Goal: Information Seeking & Learning: Understand process/instructions

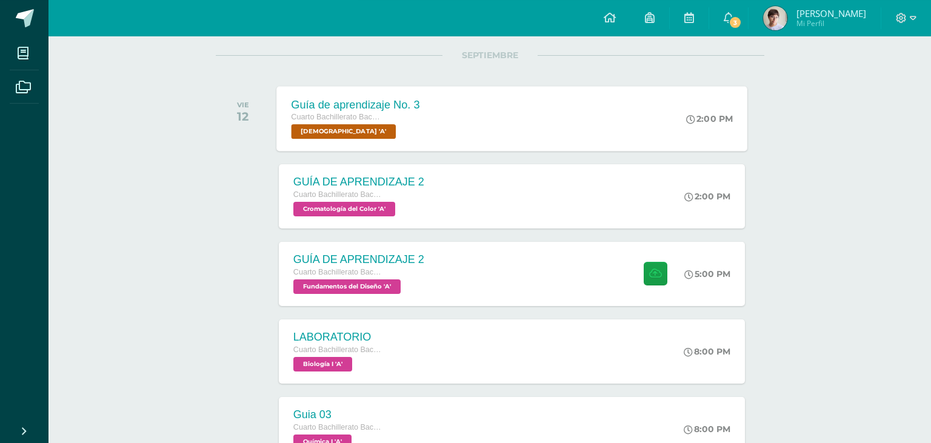
scroll to position [192, 0]
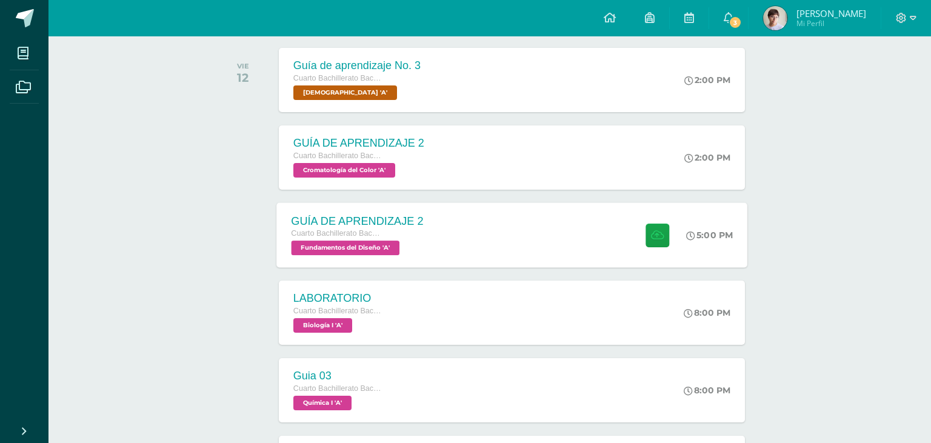
click at [488, 231] on div "GUÍA DE APRENDIZAJE 2 Cuarto Bachillerato Bachillerato en CCLL con Orientación …" at bounding box center [511, 234] width 471 height 65
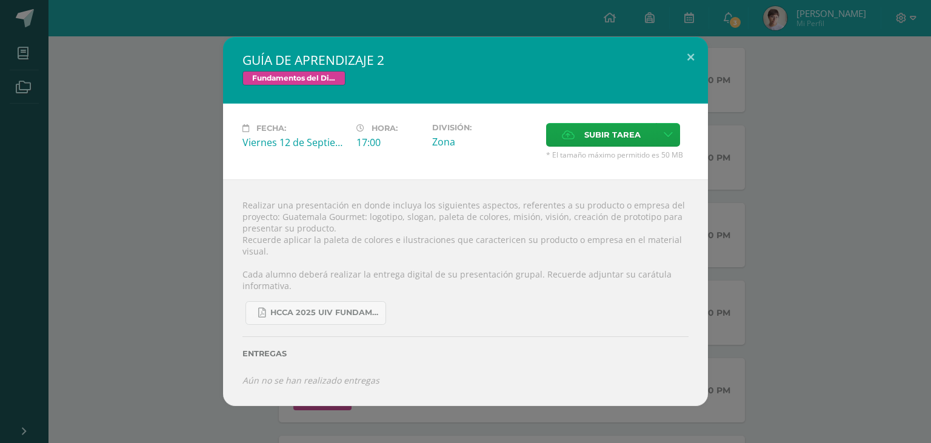
click at [180, 198] on div "GUÍA DE APRENDIZAJE 2 Fundamentos del Diseño Fecha: Viernes 12 de Septiembre Ho…" at bounding box center [465, 221] width 921 height 369
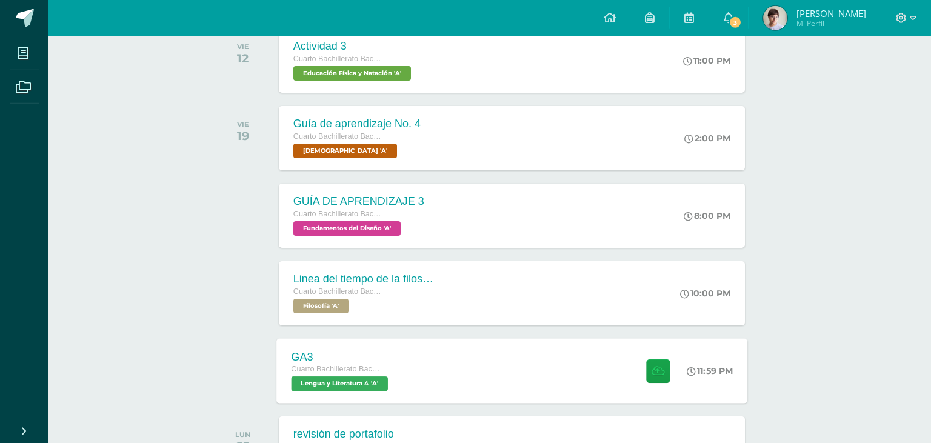
scroll to position [704, 0]
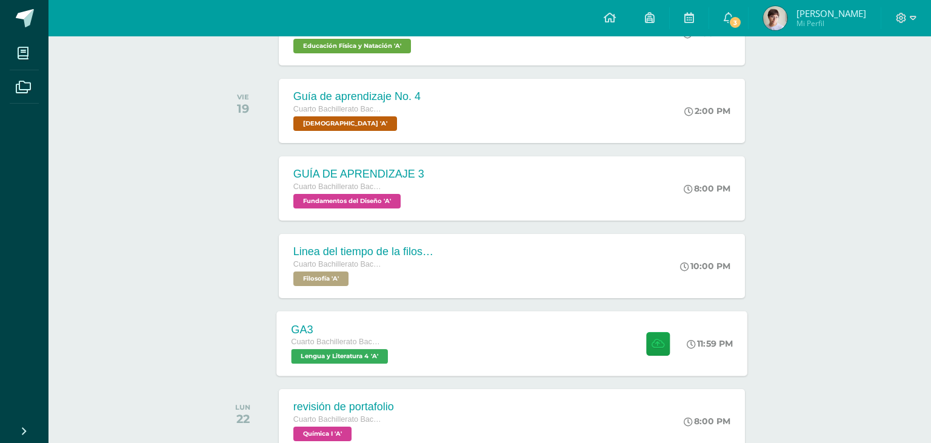
click at [513, 330] on div "GA3 Cuarto Bachillerato Bachillerato en CCLL con Orientación en Diseño Gráfico …" at bounding box center [511, 343] width 471 height 65
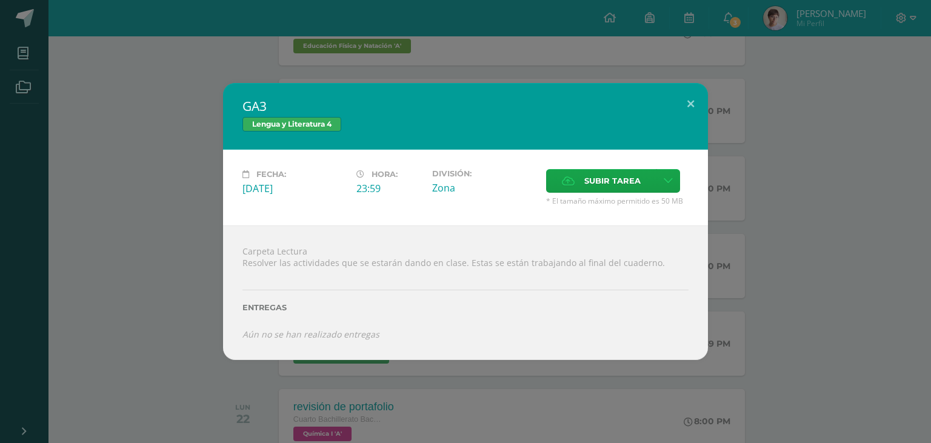
click at [213, 209] on div "GA3 Lengua y Literatura 4 Fecha: Viernes 19 de Septiembre Hora: 23:59 División:…" at bounding box center [465, 221] width 921 height 276
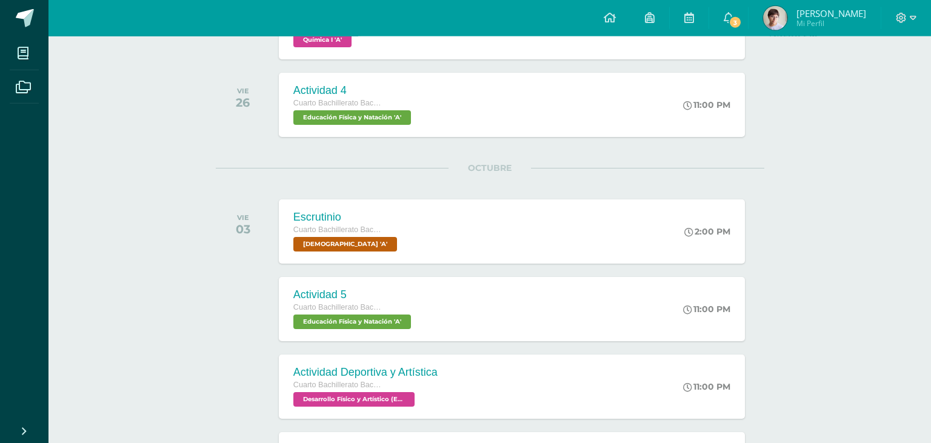
scroll to position [321, 0]
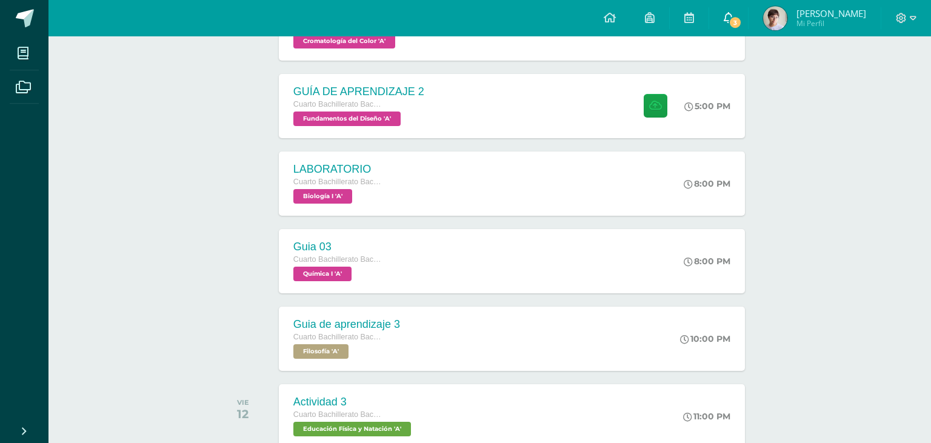
click at [734, 24] on span at bounding box center [729, 18] width 10 height 13
click at [413, 79] on div "GUÍA DE APRENDIZAJE 2 Cuarto Bachillerato Bachillerato en CCLL con Orientación …" at bounding box center [356, 105] width 161 height 65
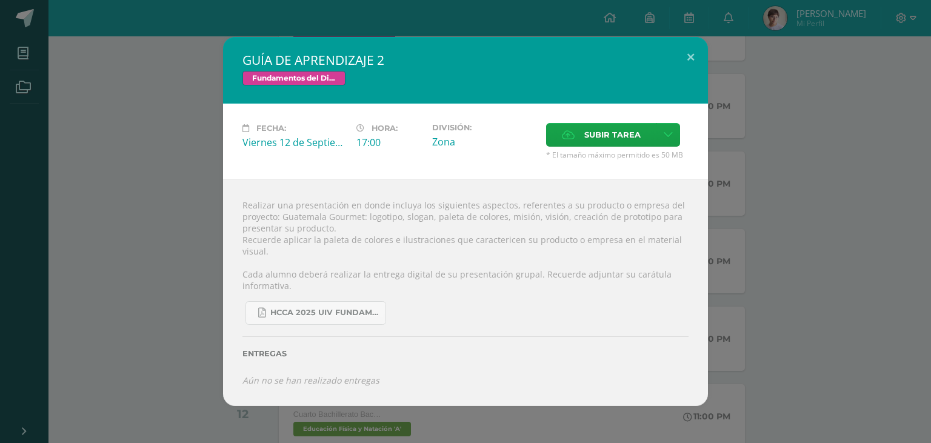
click at [133, 166] on div "GUÍA DE APRENDIZAJE 2 Fundamentos del Diseño Fecha: Viernes 12 de Septiembre Ho…" at bounding box center [465, 221] width 921 height 369
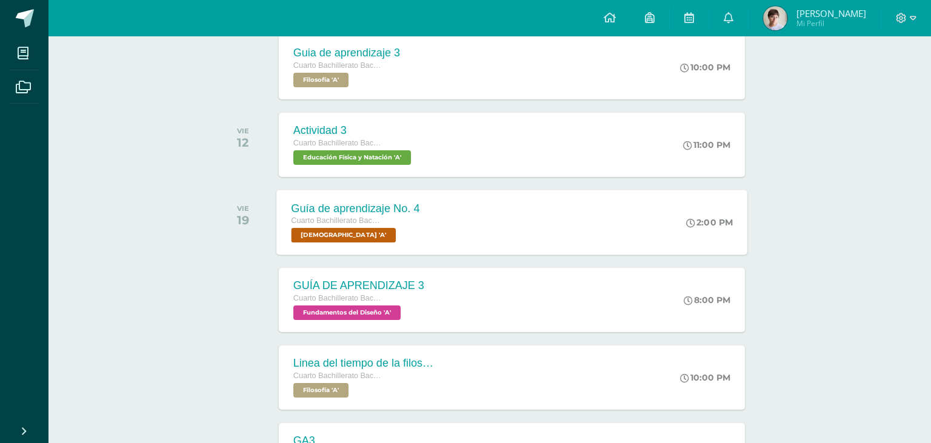
scroll to position [705, 0]
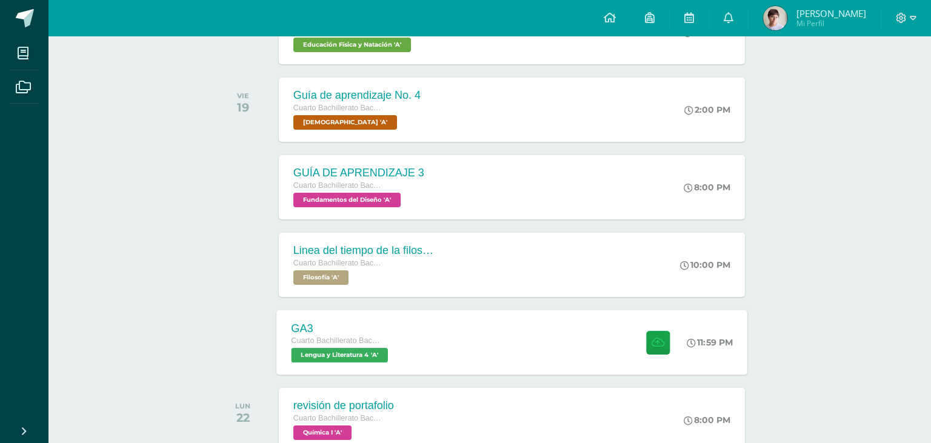
click at [563, 338] on div "GA3 Cuarto Bachillerato Bachillerato en CCLL con Orientación en Diseño Gráfico …" at bounding box center [511, 342] width 471 height 65
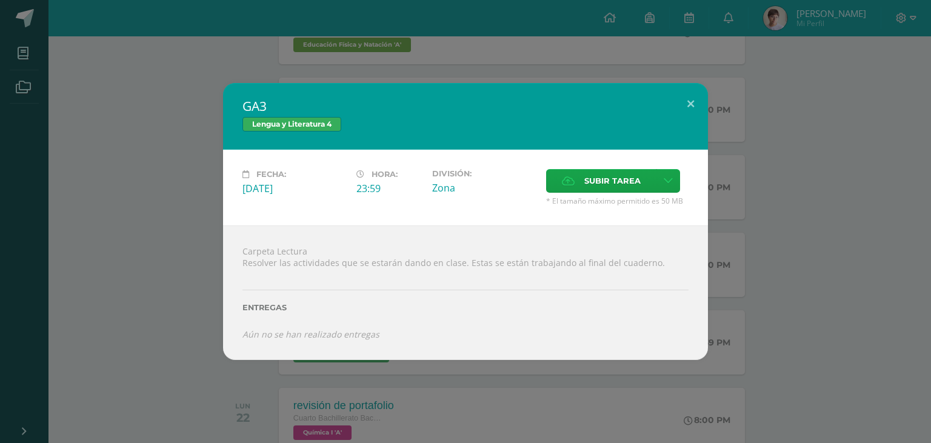
click at [579, 181] on div "Fecha: Viernes 19 de Septiembre Hora: 23:59 División: Zona Subir tarea Cancelar" at bounding box center [465, 188] width 485 height 76
click at [580, 189] on label "Subir tarea" at bounding box center [601, 181] width 110 height 24
click at [0, 0] on input "Subir tarea" at bounding box center [0, 0] width 0 height 0
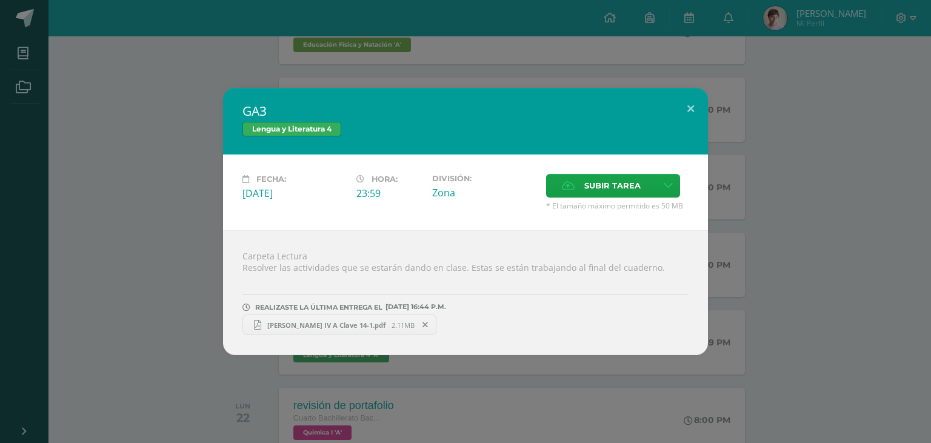
click at [592, 73] on div "GA3 Lengua y Literatura 4 Fecha: Viernes 19 de Septiembre Hora: 23:59 División:…" at bounding box center [465, 221] width 931 height 443
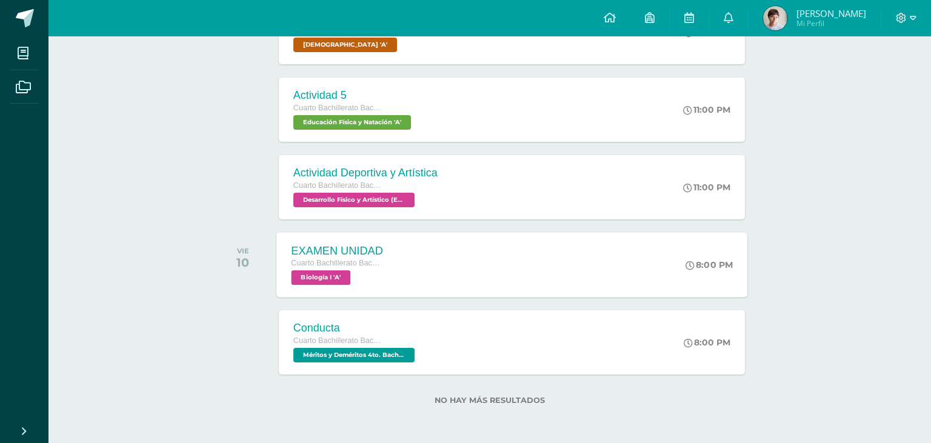
scroll to position [1105, 0]
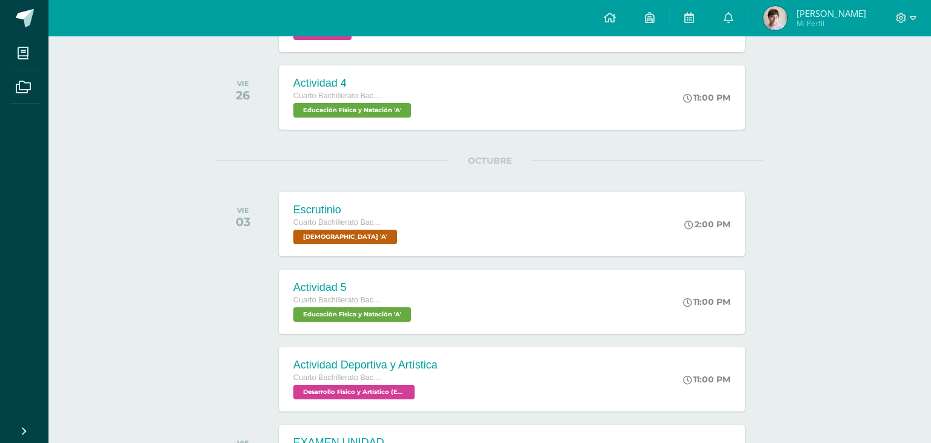
drag, startPoint x: 921, startPoint y: 329, endPoint x: 925, endPoint y: 258, distance: 70.5
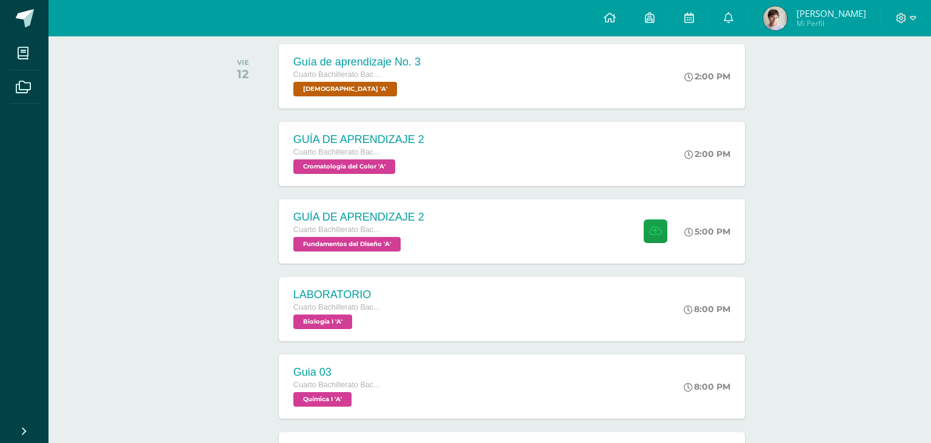
scroll to position [116, 0]
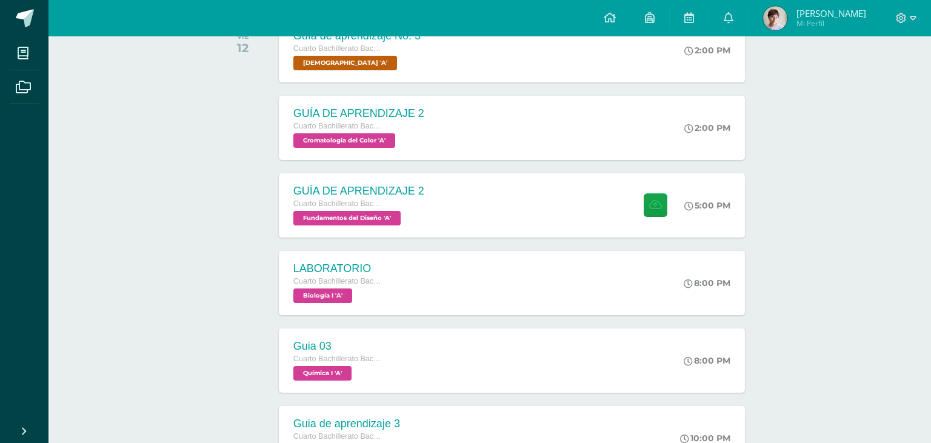
scroll to position [244, 0]
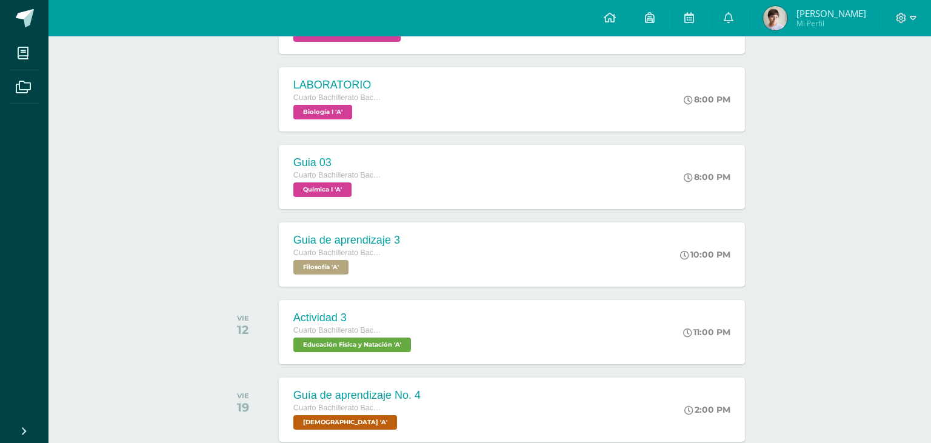
scroll to position [149, 0]
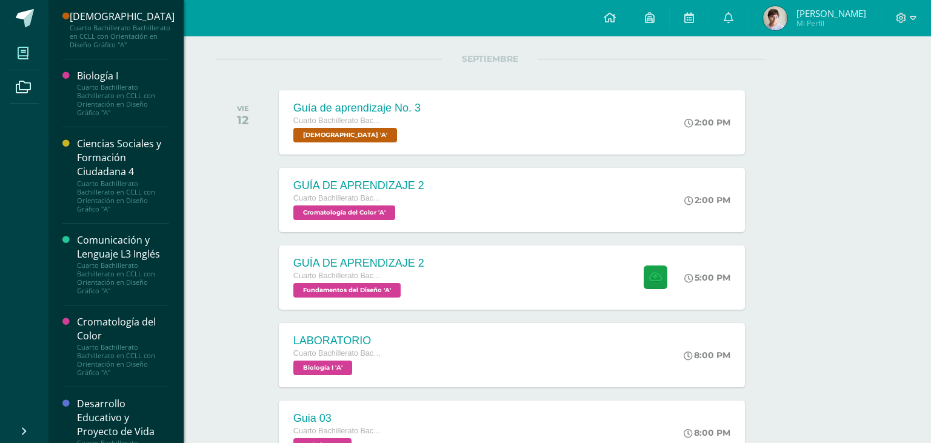
click at [28, 47] on span at bounding box center [23, 52] width 27 height 27
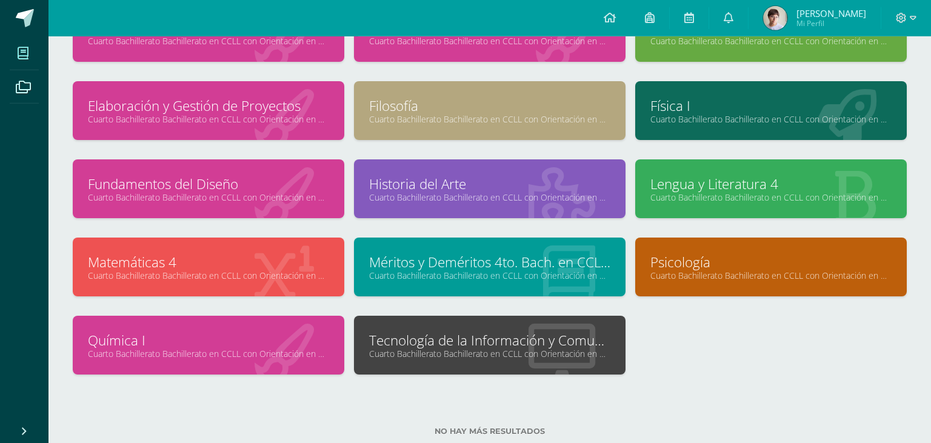
scroll to position [276, 0]
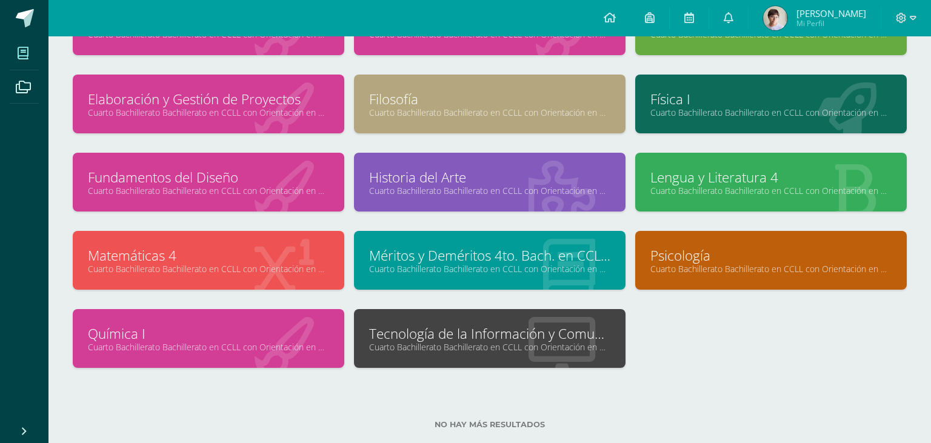
click at [483, 319] on div "Tecnología de la Información y Comunicación (TIC) Cuarto Bachillerato Bachiller…" at bounding box center [490, 338] width 272 height 59
click at [484, 330] on link "Tecnología de la Información y Comunicación (TIC)" at bounding box center [489, 333] width 241 height 19
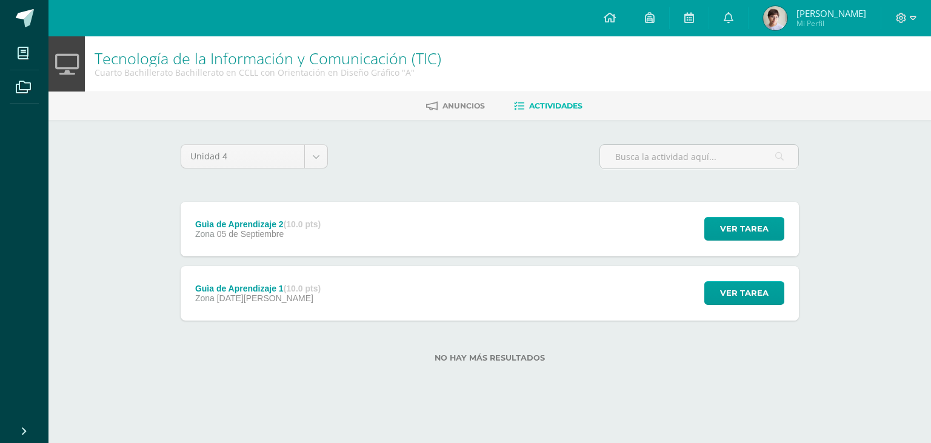
click at [399, 210] on div "Guìa de Aprendizaje 2 (10.0 pts) Zona 05 de Septiembre Ver tarea Guìa de Aprend…" at bounding box center [490, 229] width 618 height 55
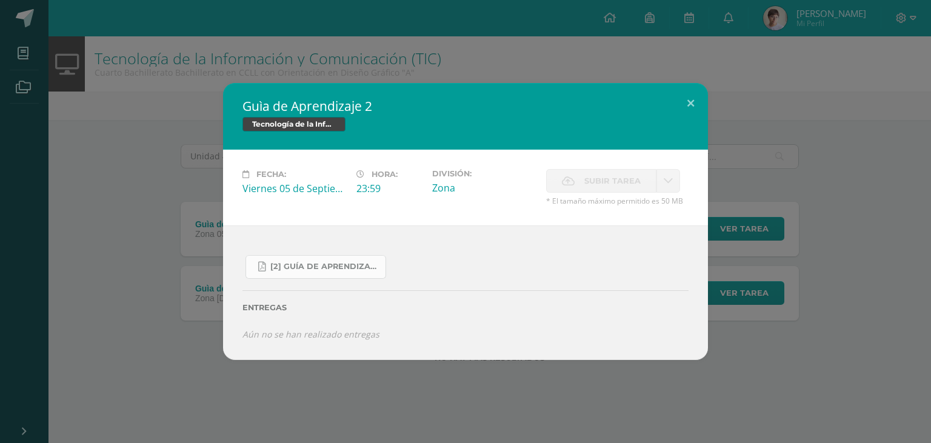
click at [350, 272] on span "[2] Guía de Aprendizaje - Tics.pdf" at bounding box center [324, 267] width 109 height 10
click at [195, 213] on div "Guìa de Aprendizaje 2 Tecnología de la Información y Comunicación (TIC) Fecha: …" at bounding box center [465, 221] width 921 height 277
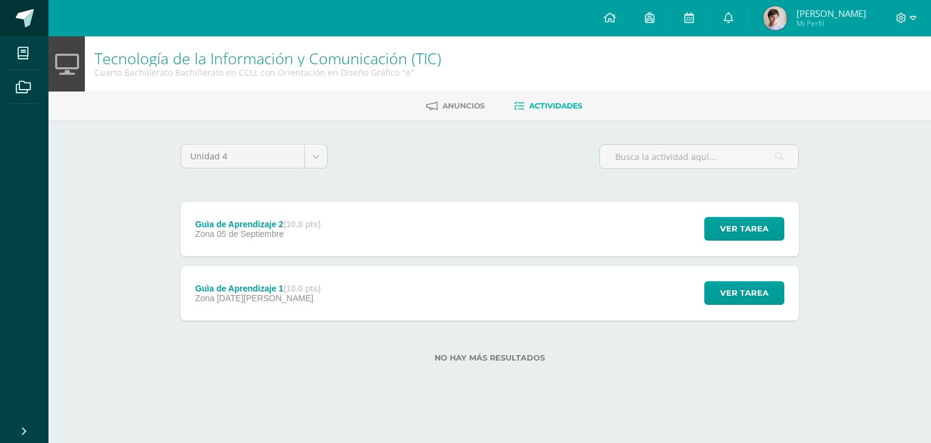
click at [25, 10] on span at bounding box center [25, 18] width 18 height 18
